Goal: Navigation & Orientation: Go to known website

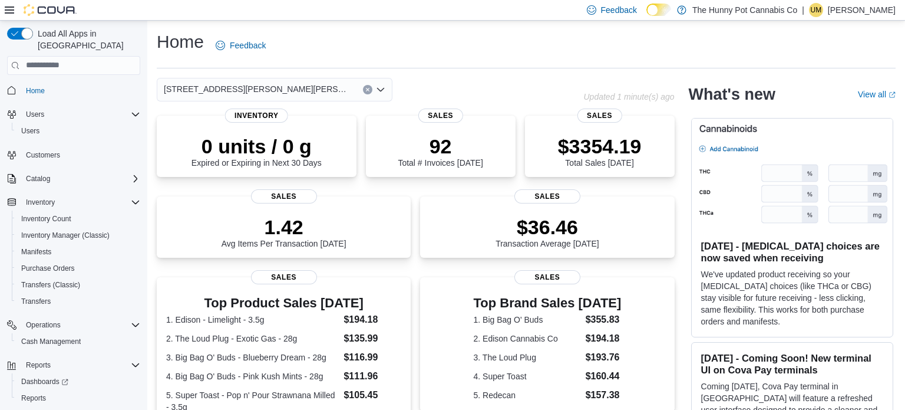
click at [859, 11] on p "Uldarico Maramo" at bounding box center [862, 10] width 68 height 14
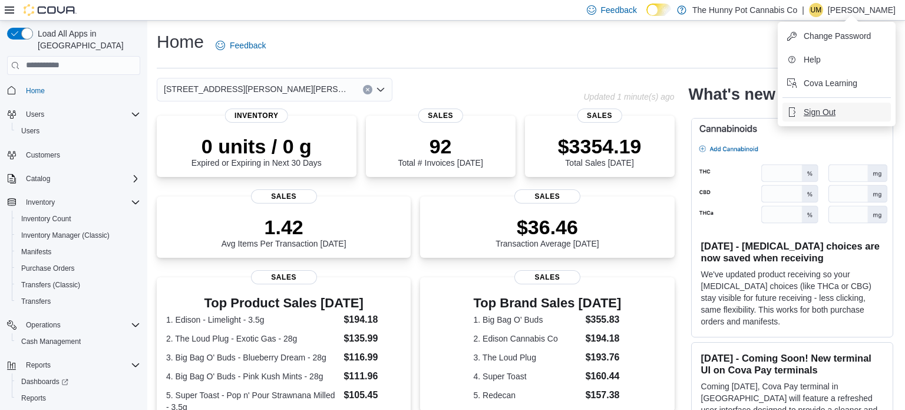
click at [817, 109] on span "Sign Out" at bounding box center [820, 112] width 32 height 12
